Goal: Task Accomplishment & Management: Manage account settings

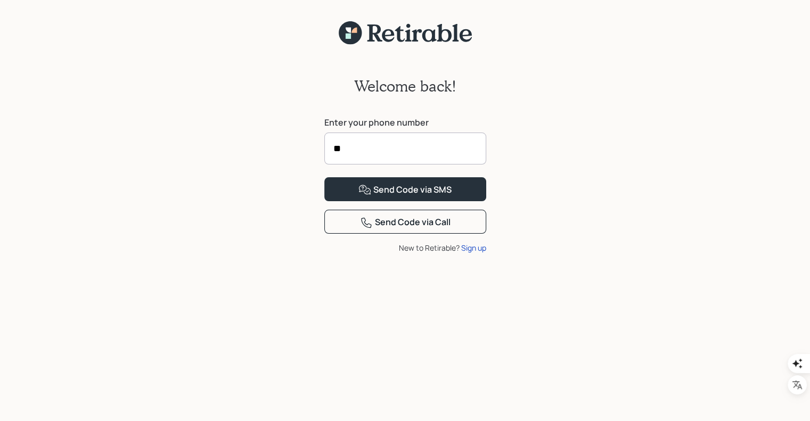
type input "*"
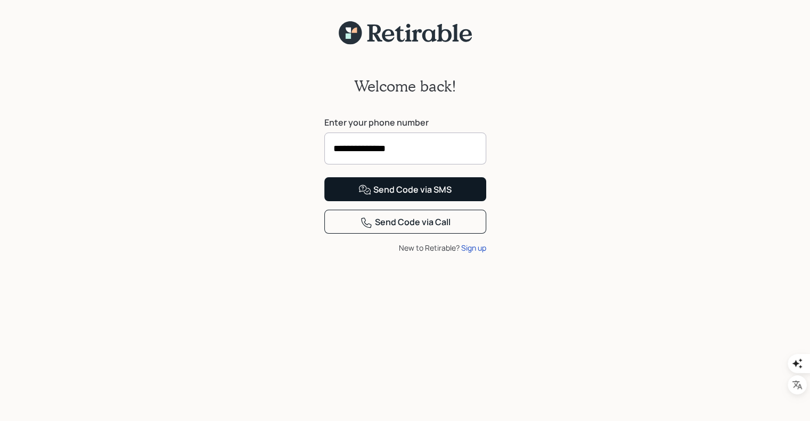
type input "**********"
click at [467, 201] on button "Send Code via SMS" at bounding box center [405, 189] width 162 height 24
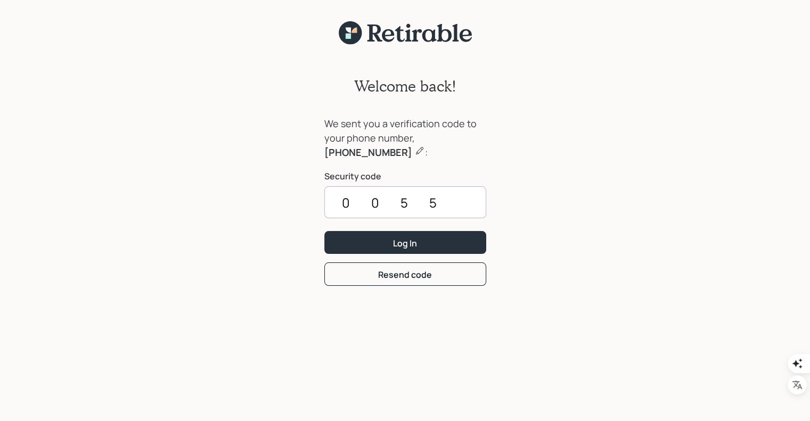
type input "0055"
click at [467, 232] on button "Log In" at bounding box center [405, 242] width 162 height 23
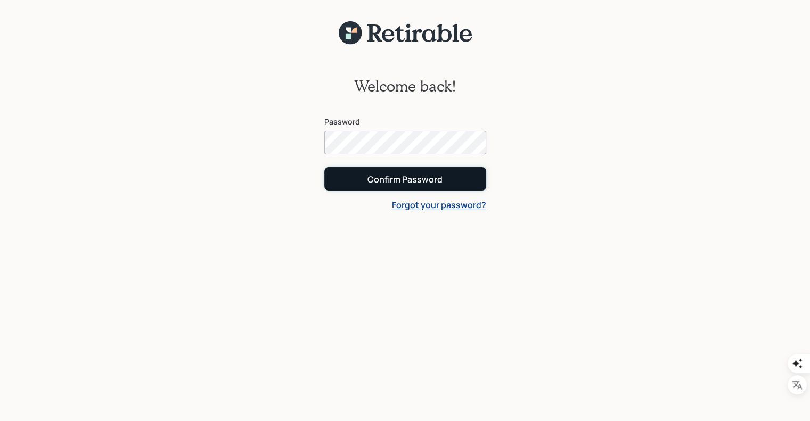
click at [419, 175] on div "Confirm Password" at bounding box center [404, 180] width 75 height 12
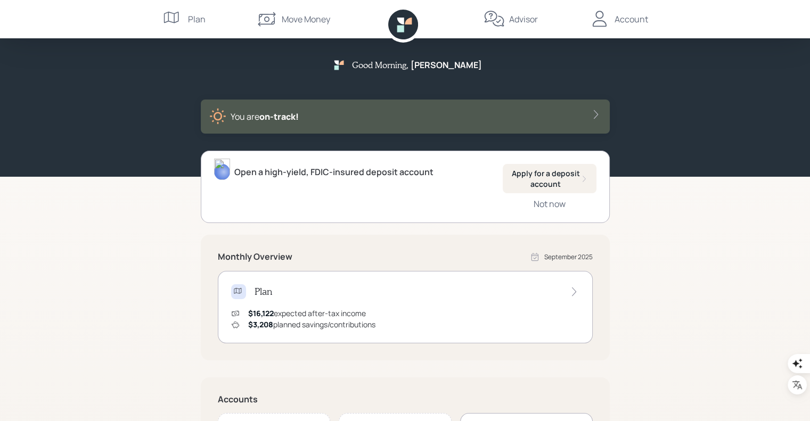
click at [197, 21] on div "Plan" at bounding box center [197, 19] width 18 height 13
